Goal: Task Accomplishment & Management: Complete application form

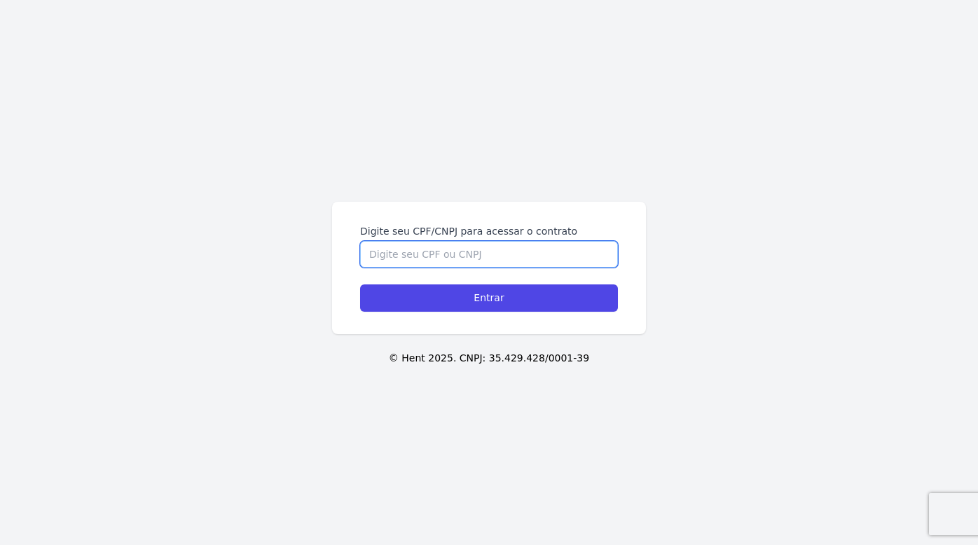
click at [514, 259] on input "Digite seu CPF/CNPJ para acessar o contrato" at bounding box center [489, 254] width 258 height 27
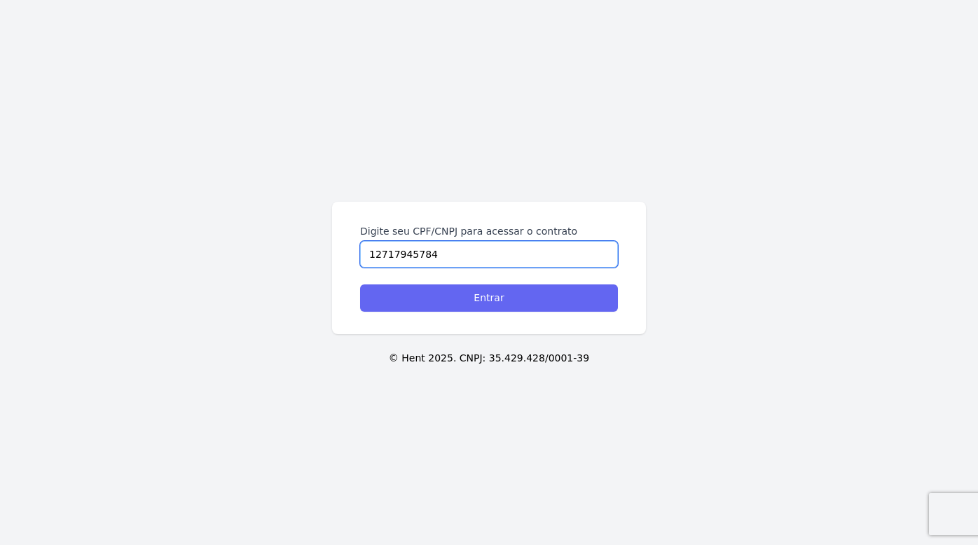
type input "12717945784"
click at [571, 306] on input "Entrar" at bounding box center [489, 298] width 258 height 27
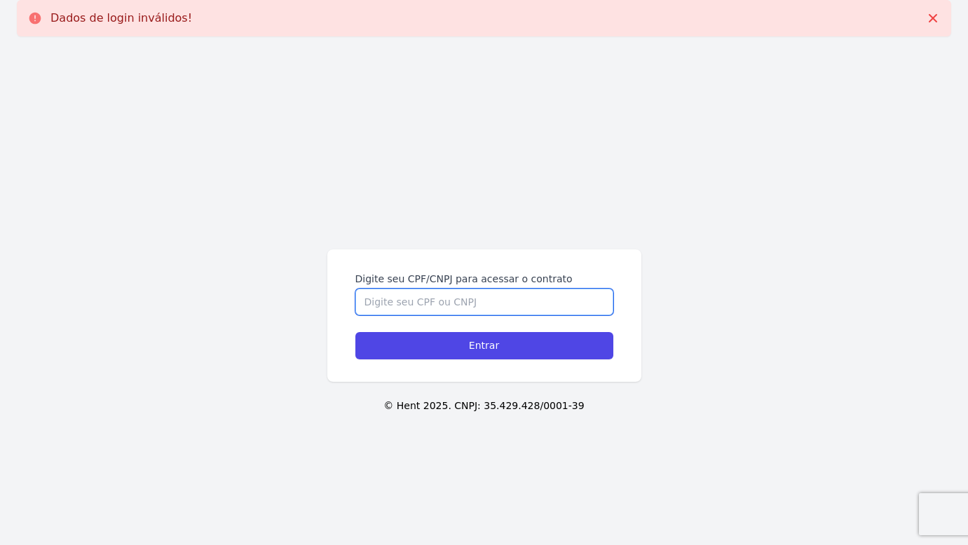
click at [534, 301] on input "Digite seu CPF/CNPJ para acessar o contrato" at bounding box center [484, 302] width 258 height 27
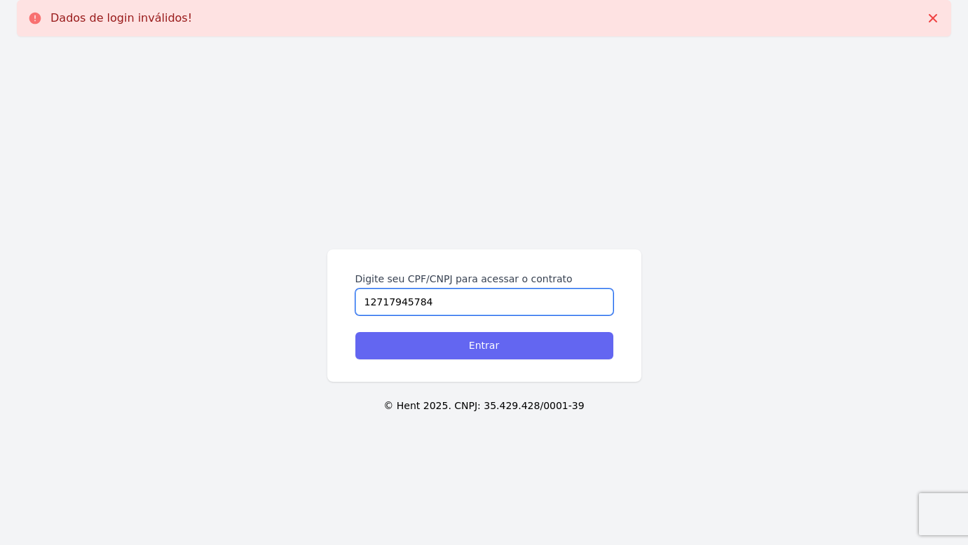
type input "12717945784"
click at [539, 348] on input "Entrar" at bounding box center [484, 345] width 258 height 27
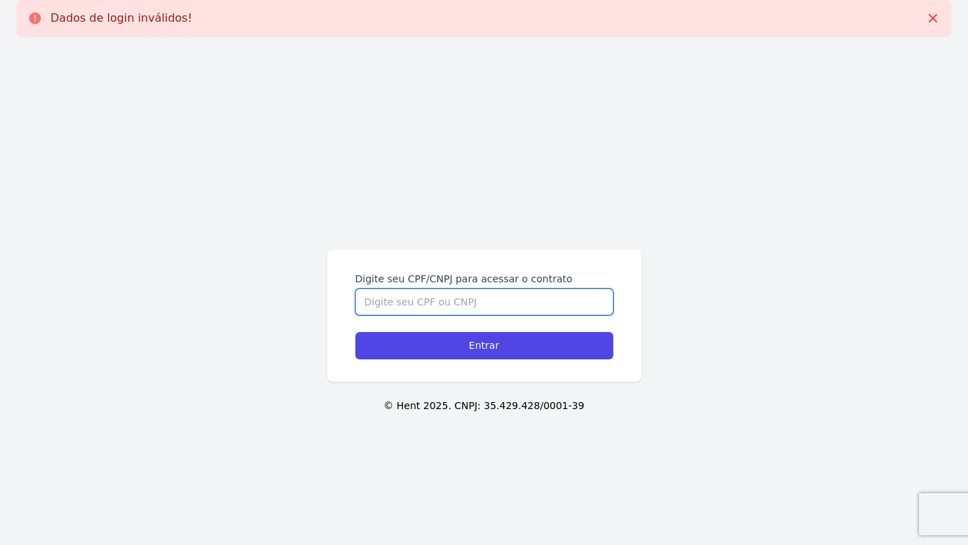
click at [444, 296] on input "Digite seu CPF/CNPJ para acessar o contrato" at bounding box center [484, 302] width 258 height 27
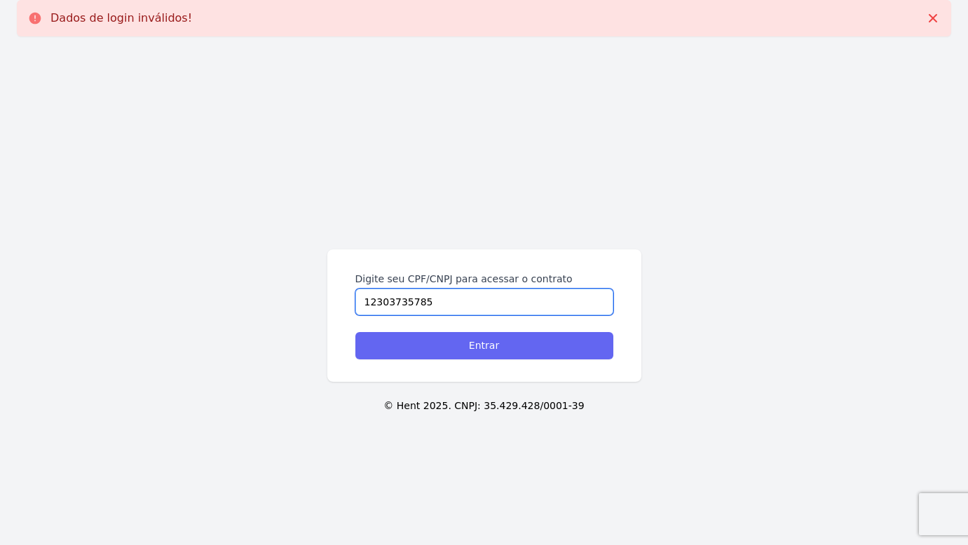
type input "12303735785"
click at [561, 343] on input "Entrar" at bounding box center [484, 345] width 258 height 27
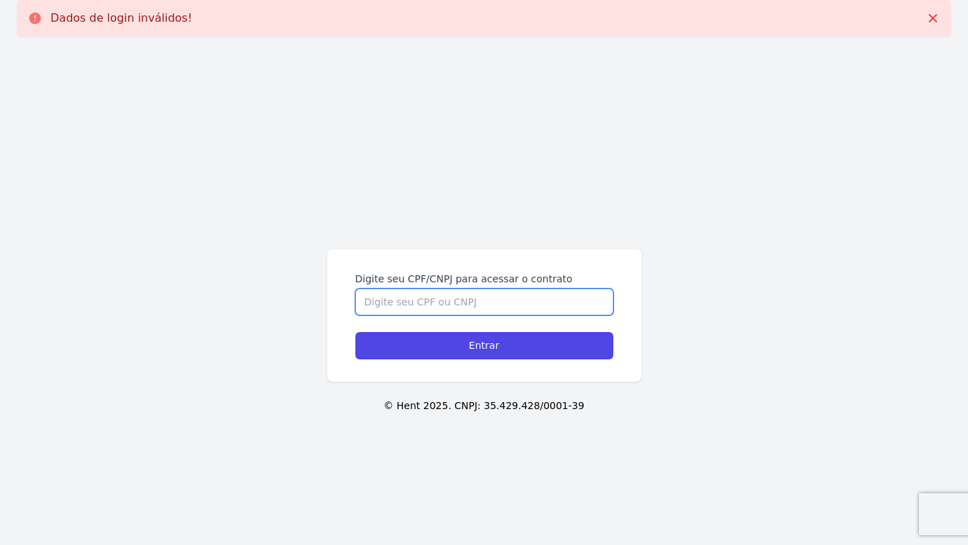
click at [421, 299] on input "Digite seu CPF/CNPJ para acessar o contrato" at bounding box center [484, 302] width 258 height 27
click at [936, 17] on icon at bounding box center [933, 18] width 14 height 14
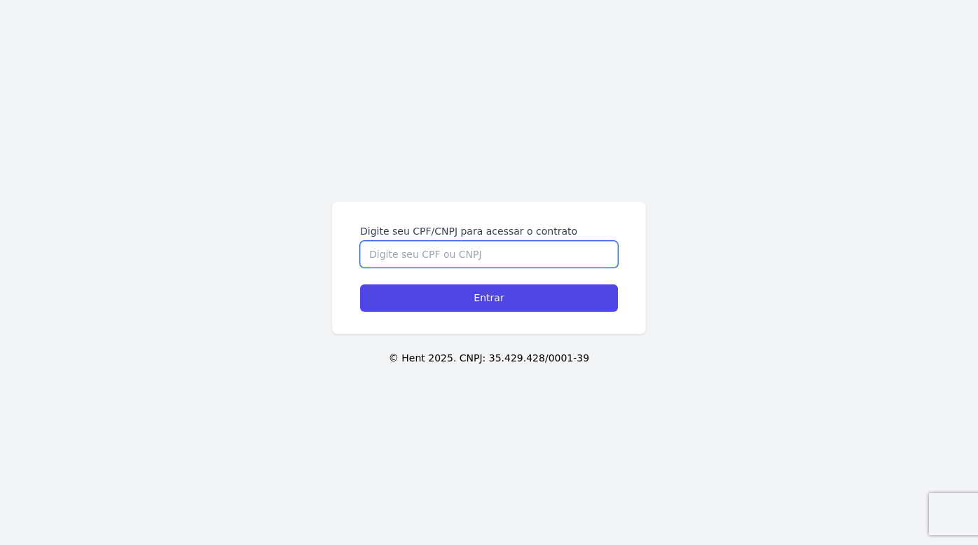
click at [486, 257] on input "Digite seu CPF/CNPJ para acessar o contrato" at bounding box center [489, 254] width 258 height 27
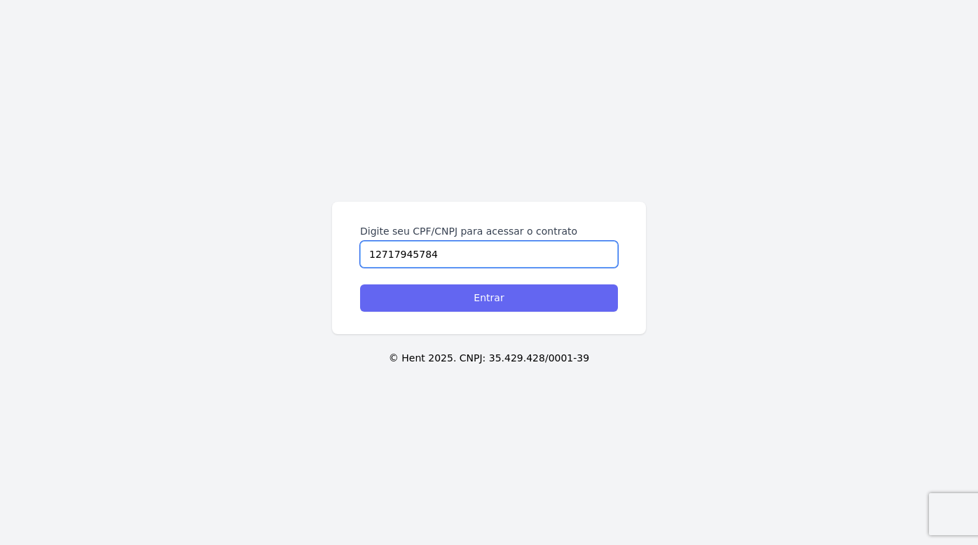
type input "12717945784"
click at [532, 295] on input "Entrar" at bounding box center [489, 298] width 258 height 27
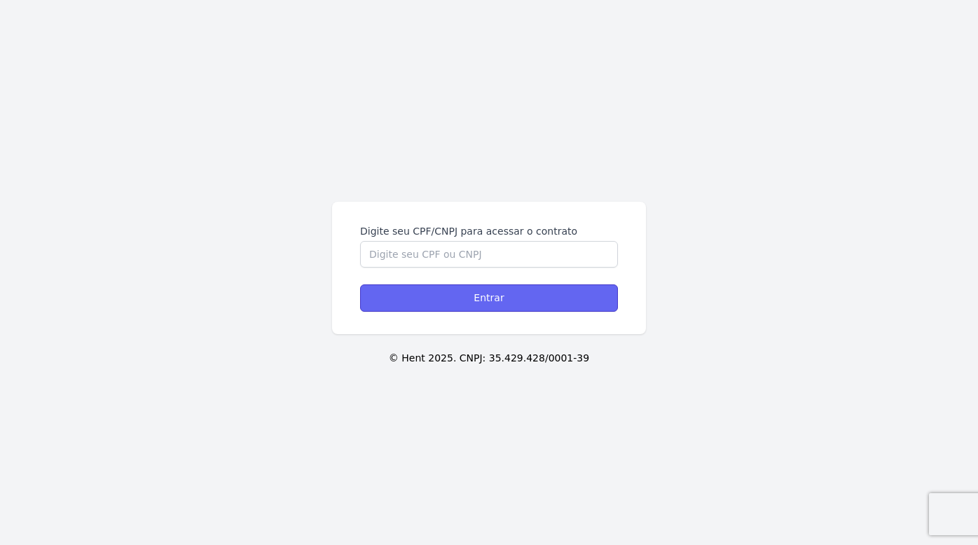
click at [537, 299] on input "Entrar" at bounding box center [489, 298] width 258 height 27
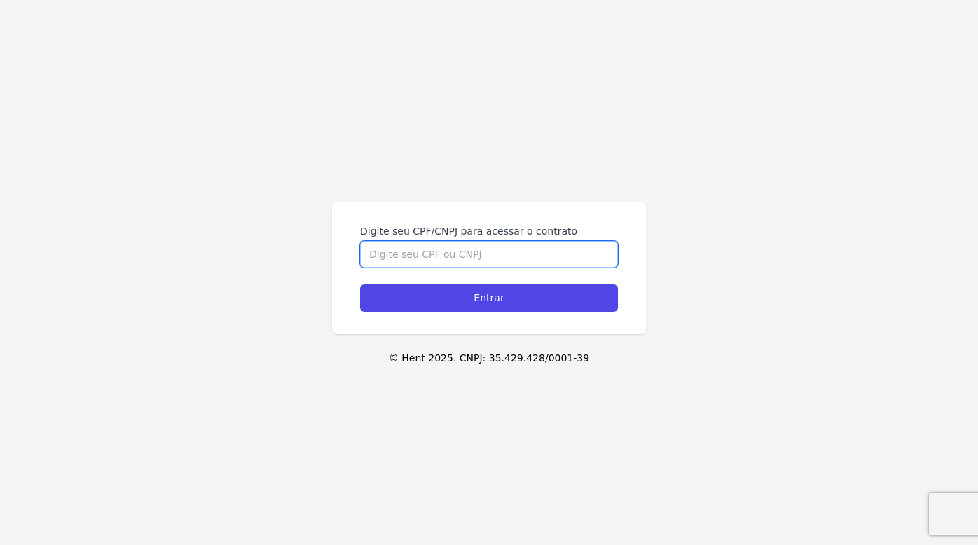
click at [516, 257] on input "Digite seu CPF/CNPJ para acessar o contrato" at bounding box center [489, 254] width 258 height 27
click at [449, 259] on input "Digite seu CPF/CNPJ para acessar o contrato" at bounding box center [489, 254] width 258 height 27
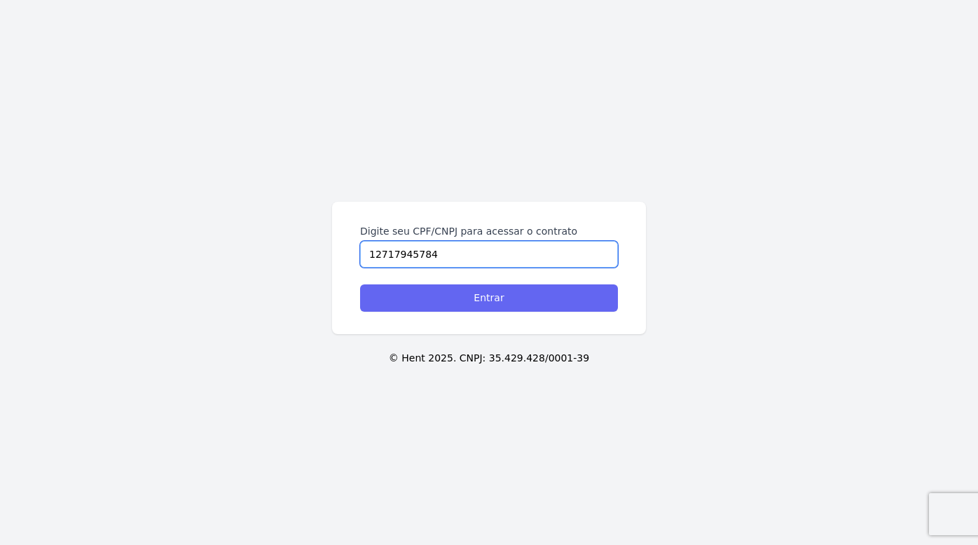
type input "12717945784"
click at [477, 296] on input "Entrar" at bounding box center [489, 298] width 258 height 27
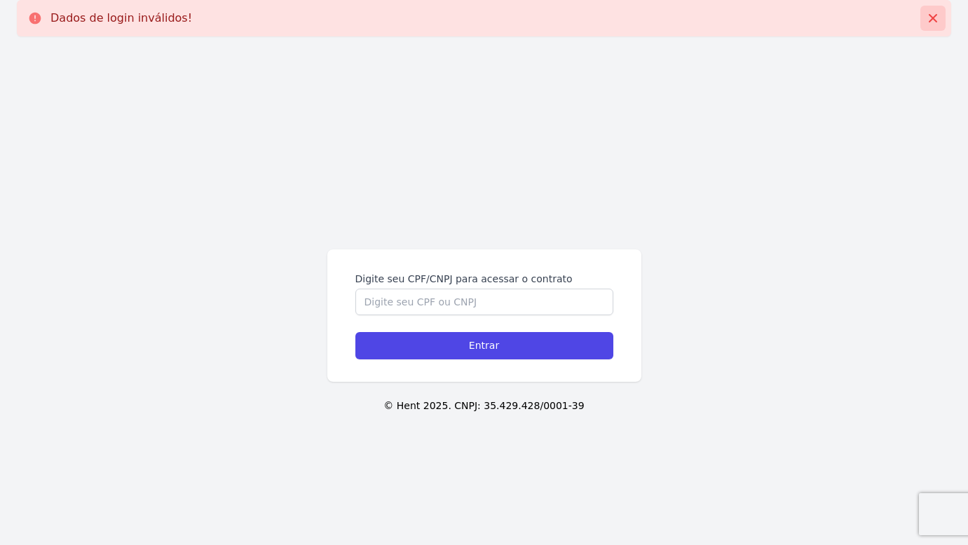
click at [933, 16] on icon at bounding box center [933, 18] width 14 height 14
